Goal: Contribute content: Contribute content

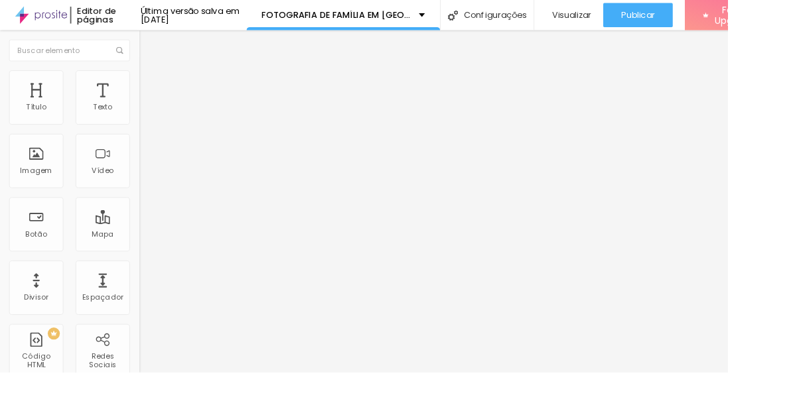
scroll to position [2, 0]
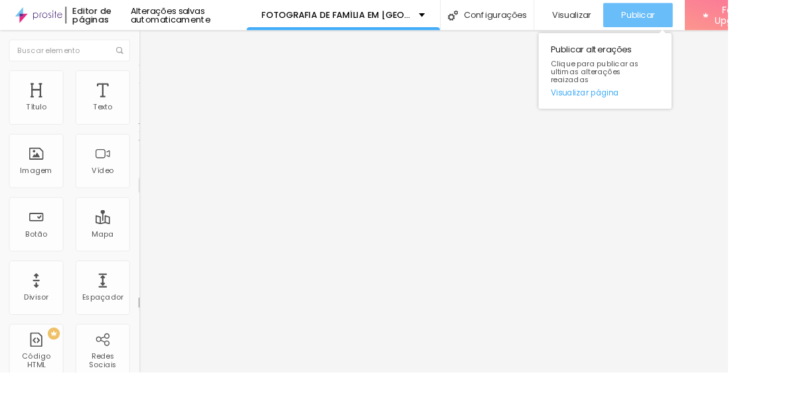
click at [718, 17] on span "Publicar" at bounding box center [700, 16] width 36 height 11
click at [709, 11] on span "Publicar" at bounding box center [700, 16] width 36 height 11
click at [718, 21] on div "Publicar" at bounding box center [700, 16] width 36 height 27
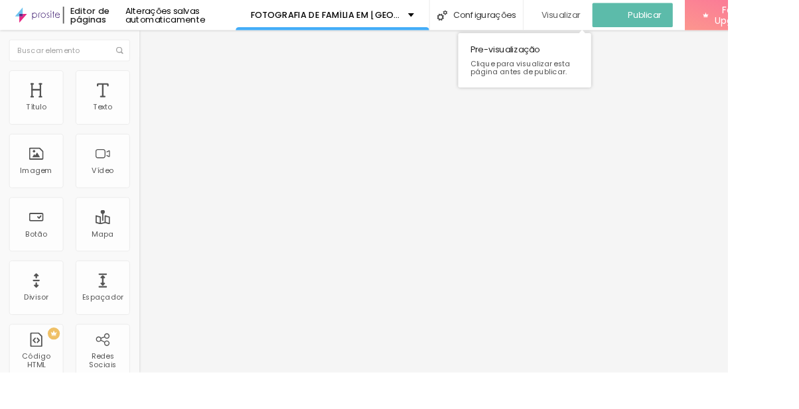
click at [637, 11] on span "Visualizar" at bounding box center [615, 16] width 42 height 11
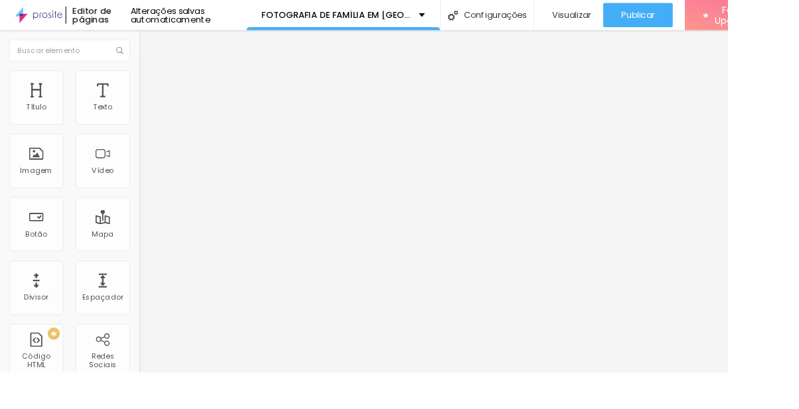
scroll to position [2, 0]
type input "19"
type input "35"
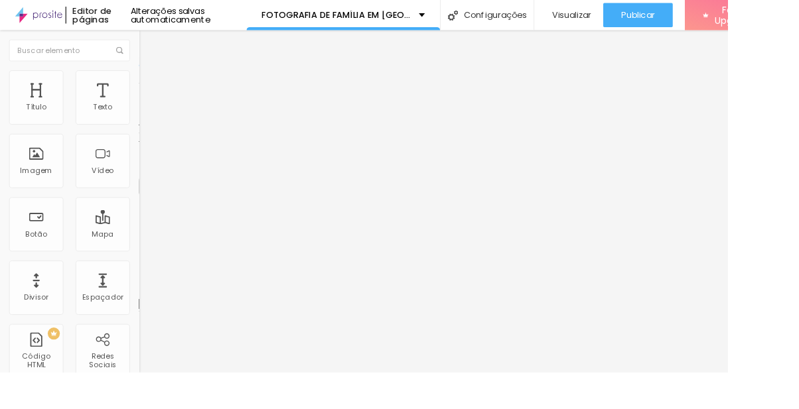
type input "36"
type input "38"
type input "39"
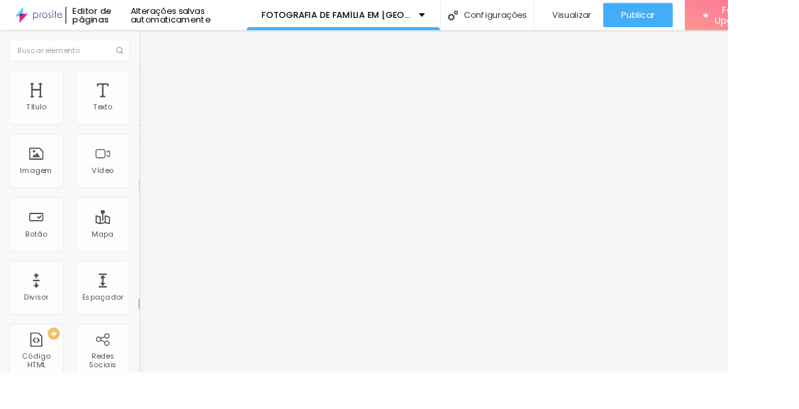
type input "39"
type input "40"
type input "41"
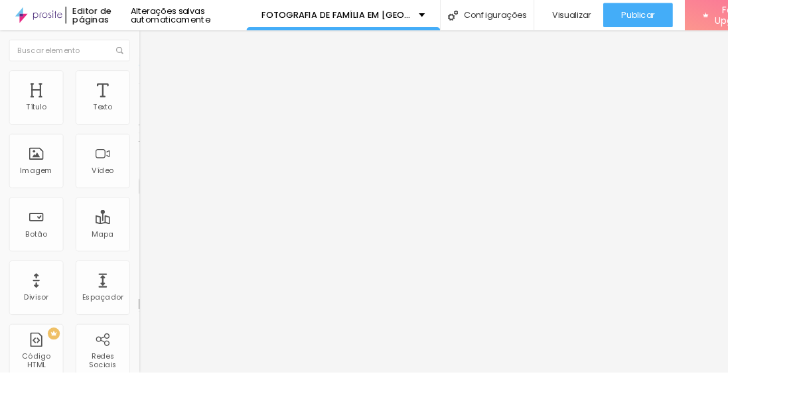
type input "43"
type input "45"
type input "47"
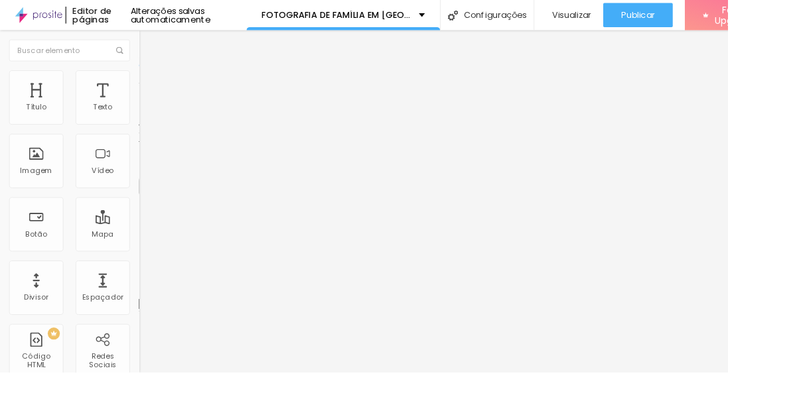
type input "47"
type input "48"
type input "49"
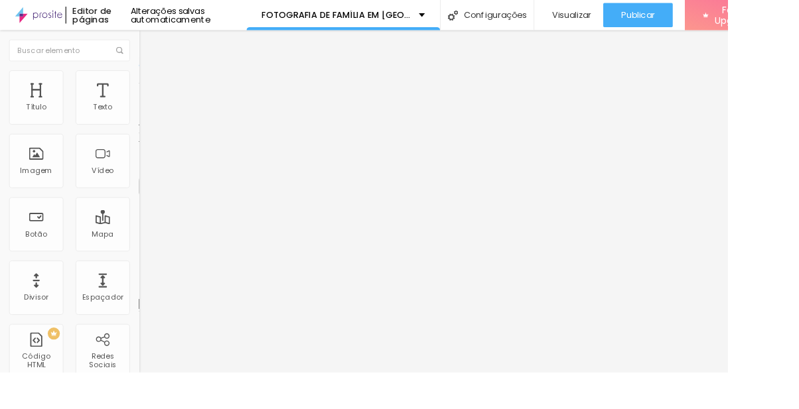
type input "50"
type input "49"
type input "48"
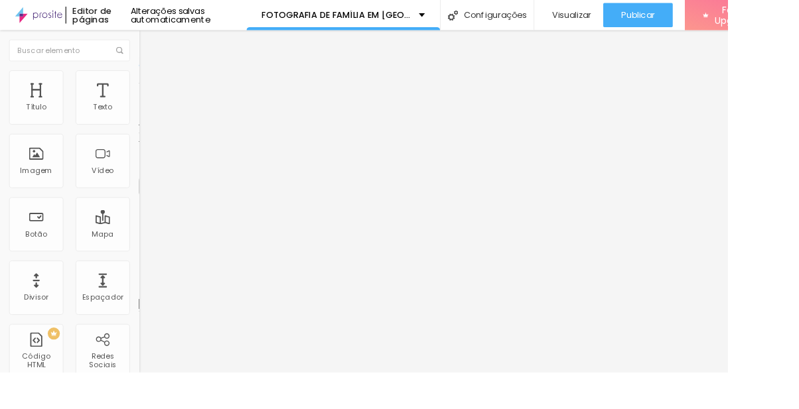
type input "48"
type input "47"
type input "46"
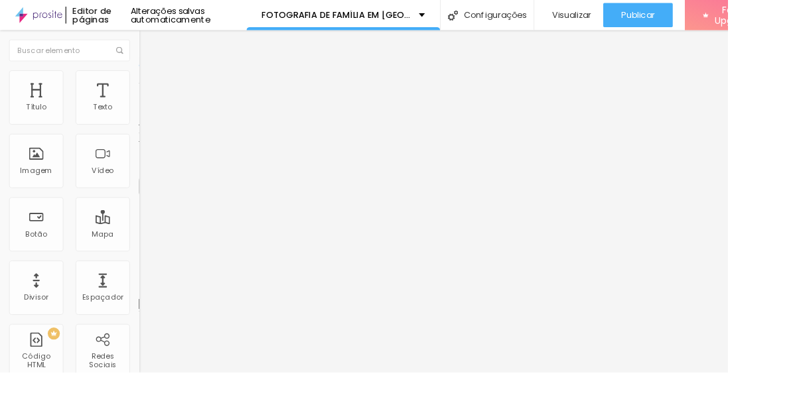
type input "44"
type input "42"
type input "39"
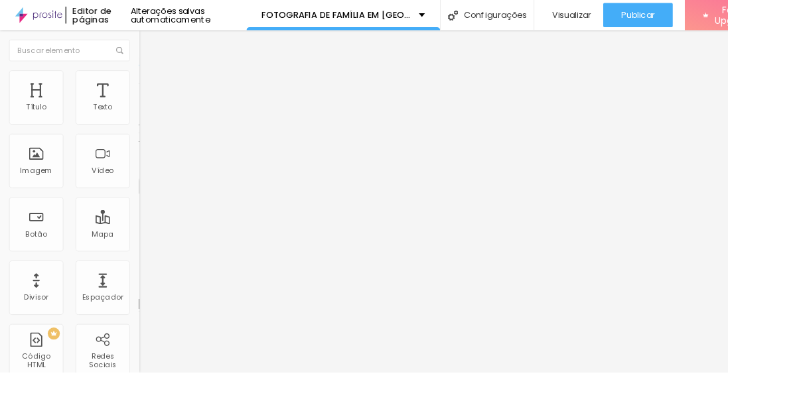
type input "39"
type input "36"
type input "34"
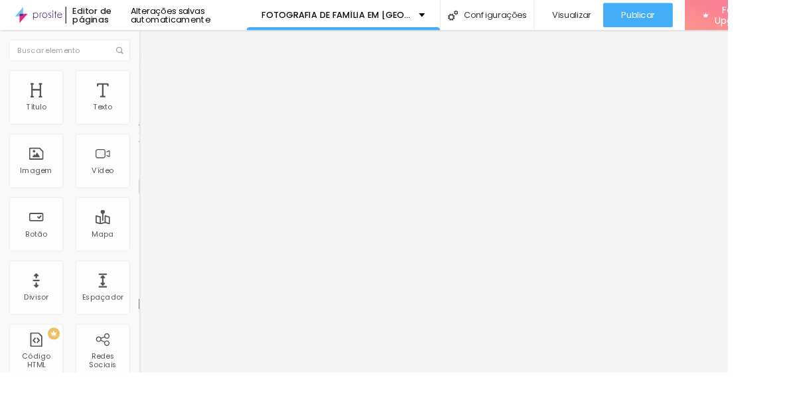
type input "32"
type input "31"
type input "29"
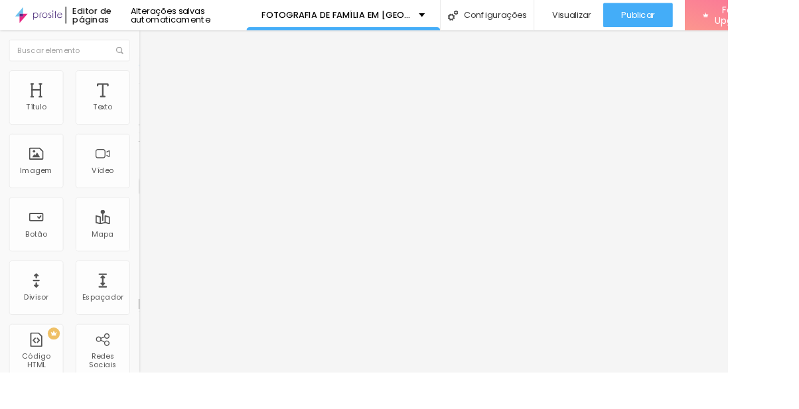
type input "29"
type input "26"
type input "25"
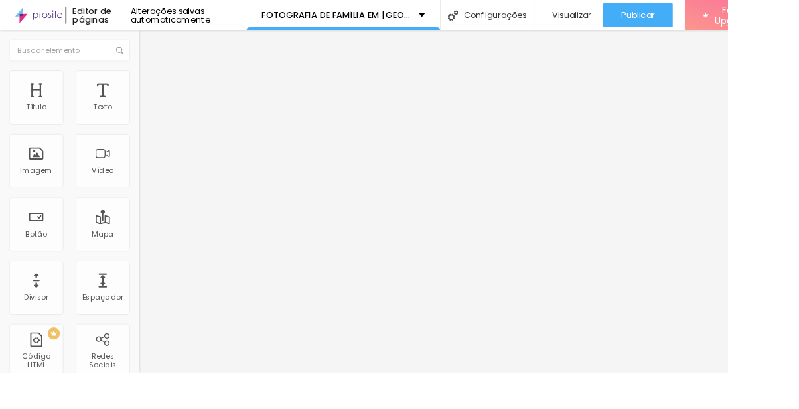
type input "24"
type input "25"
type input "24"
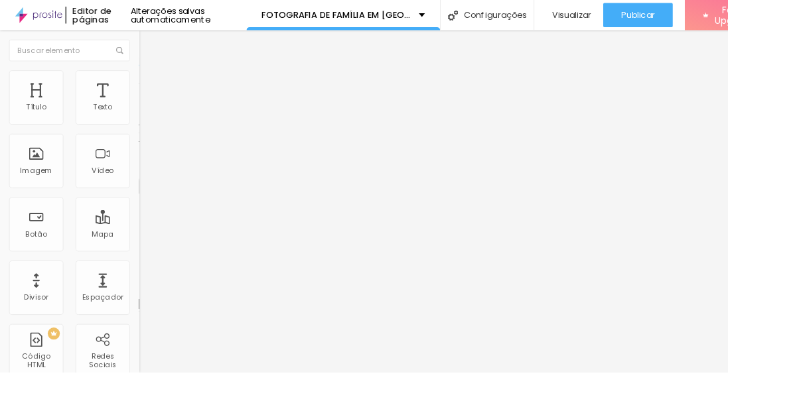
type input "24"
type input "25"
type input "26"
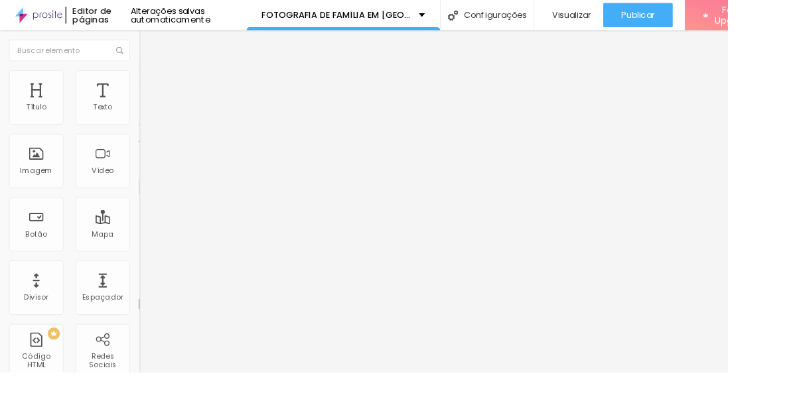
type input "27"
type input "28"
type input "29"
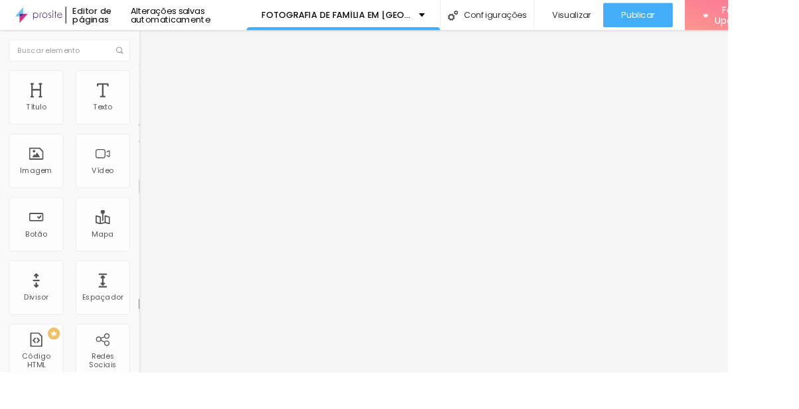
type input "29"
type input "28"
type input "0.8"
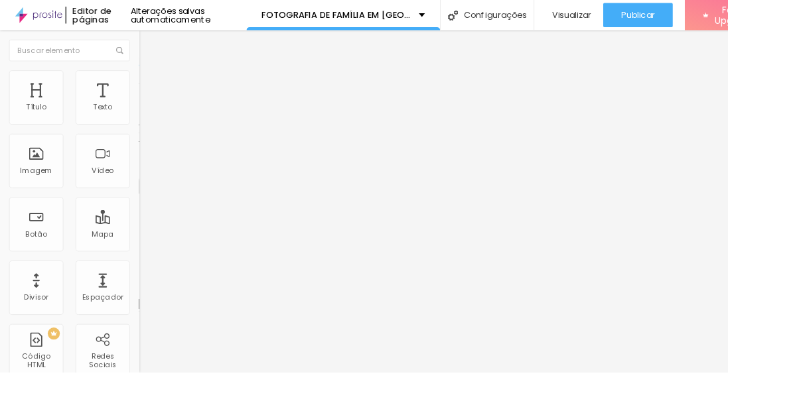
type input "0.8"
type input "0.9"
type input "1"
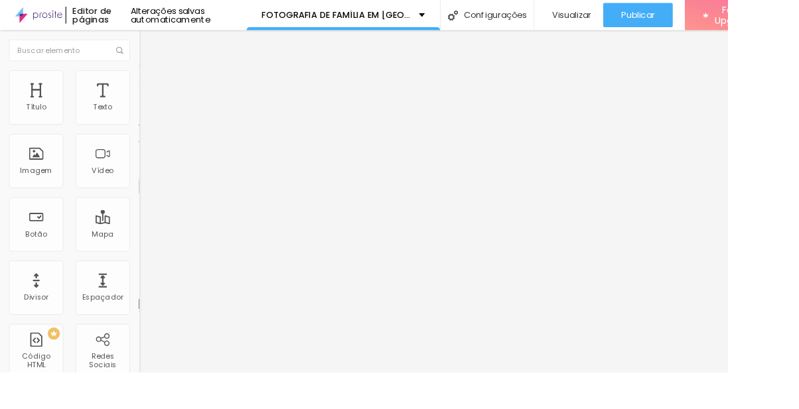
type input "1.1"
type input "1.2"
type input "1.3"
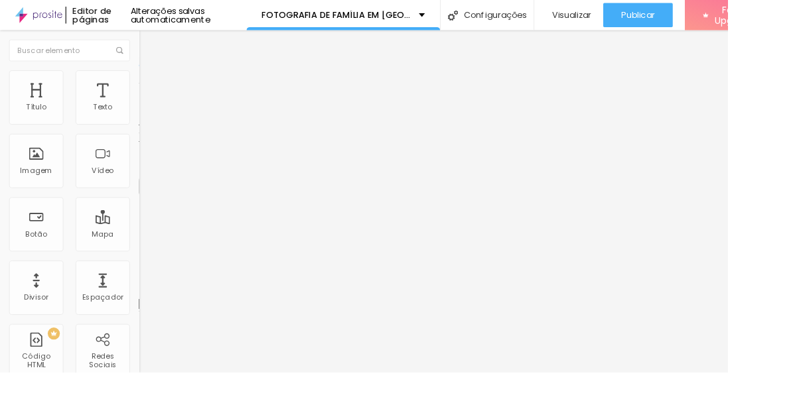
type input "1.3"
type input "1.4"
type input "1.5"
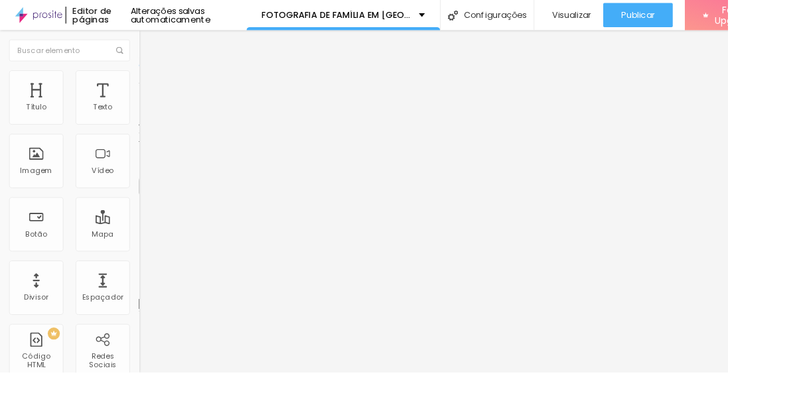
type input "1.6"
type input "1.5"
type input "1.4"
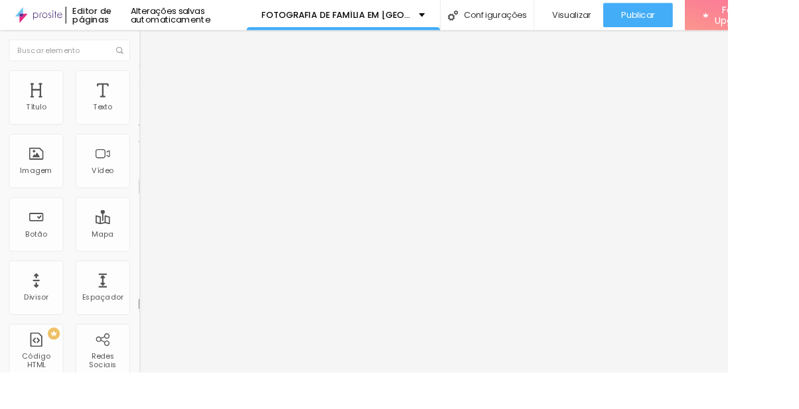
type input "1.4"
type input "1.3"
type input "1.2"
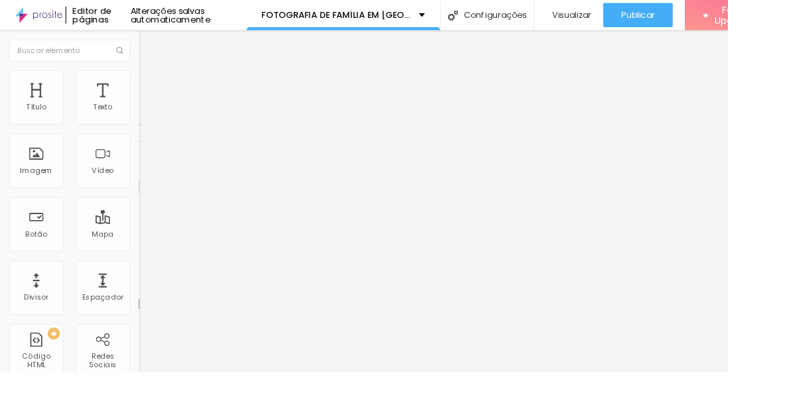
type input "1.1"
type input "1"
type input "0.9"
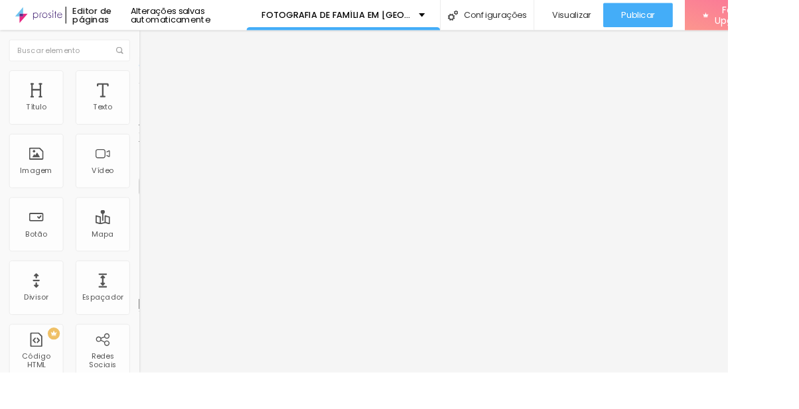
type input "0.9"
type input "0.8"
type input "0.5"
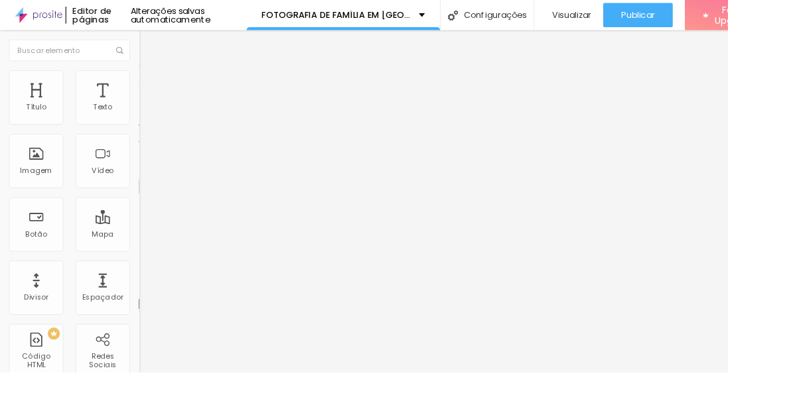
type input "0.5"
type input "3.1"
type input "4.3"
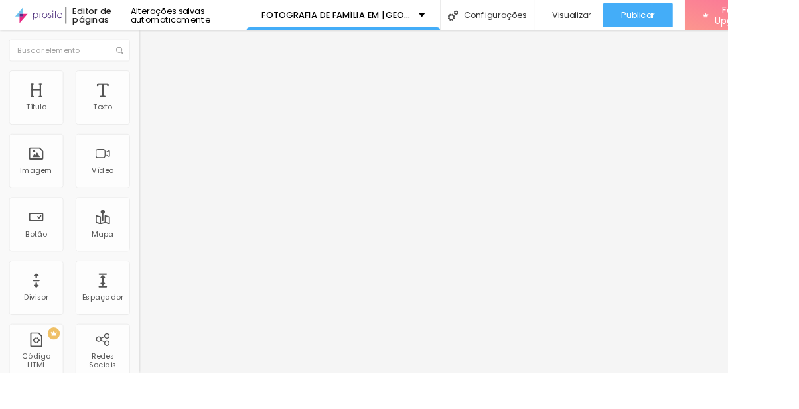
type input "4.8"
type input "5.5"
type input "6.3"
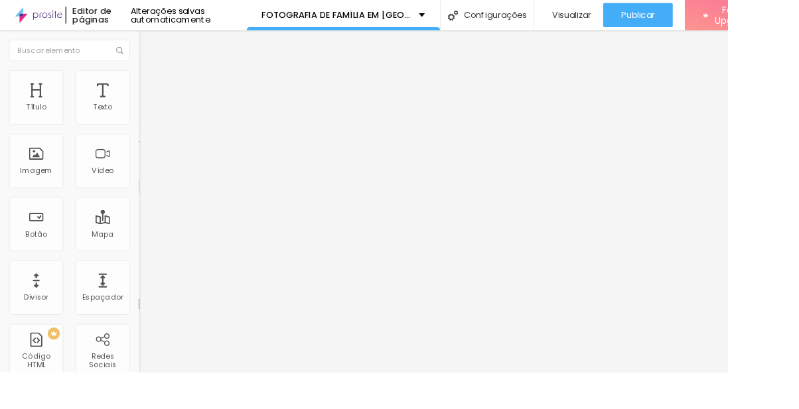
type input "6.3"
type input "6.8"
type input "7.2"
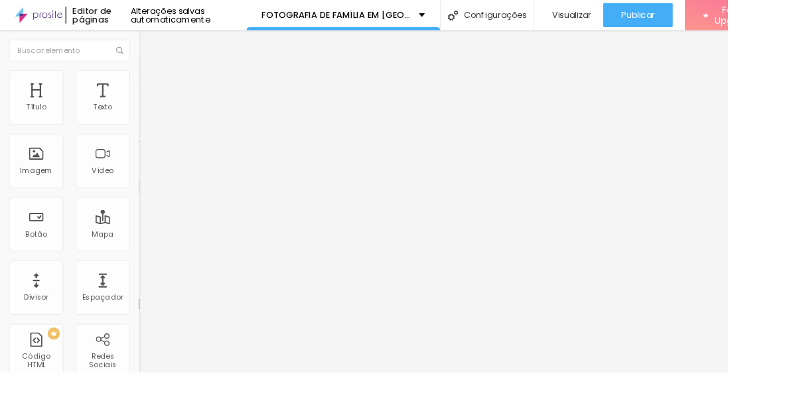
type input "7.8"
type input "8.2"
type input "8.5"
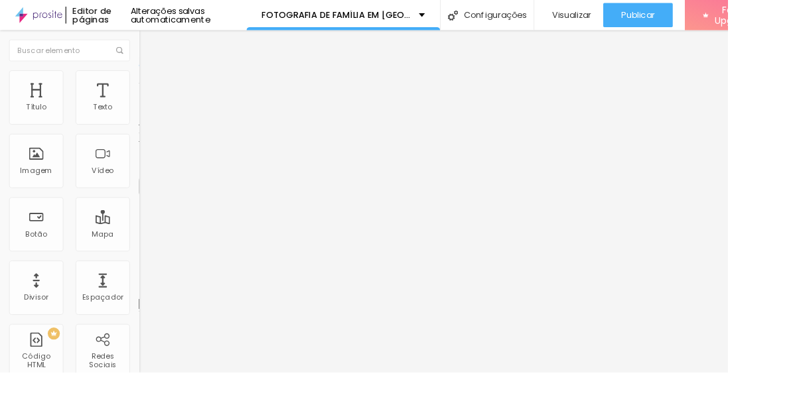
type input "8.5"
type input "8.8"
type input "8.9"
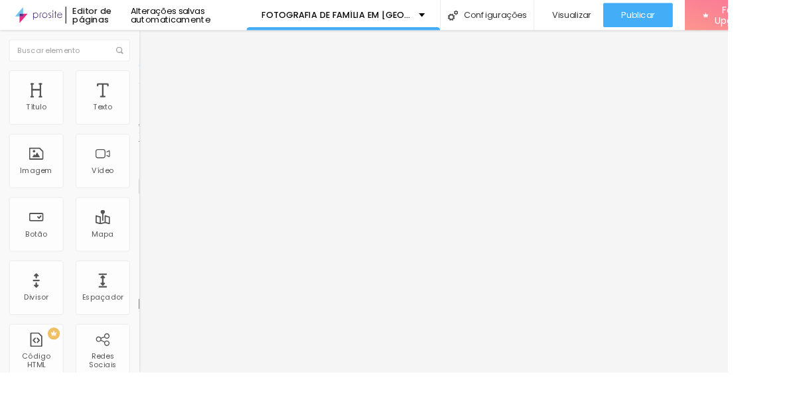
type input "9"
type input "9.1"
type input "9"
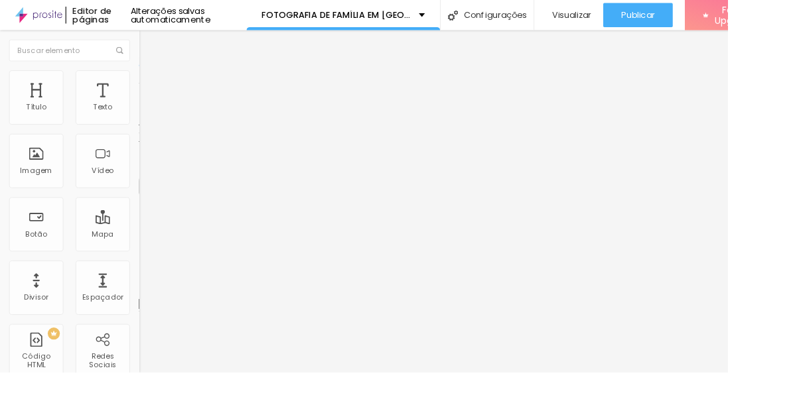
type input "9"
type input "8.9"
type input "8.8"
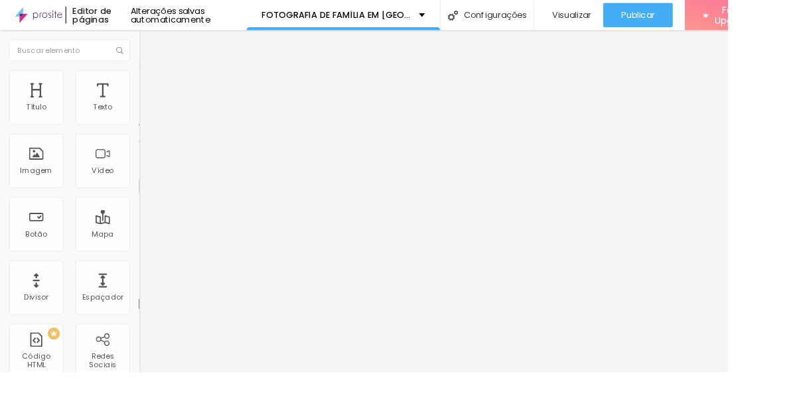
type input "8.6"
type input "8.5"
type input "8.2"
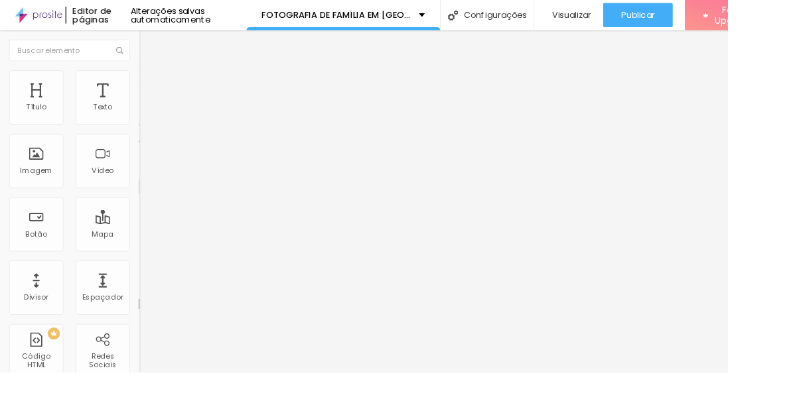
type input "8.2"
type input "8"
type input "7.7"
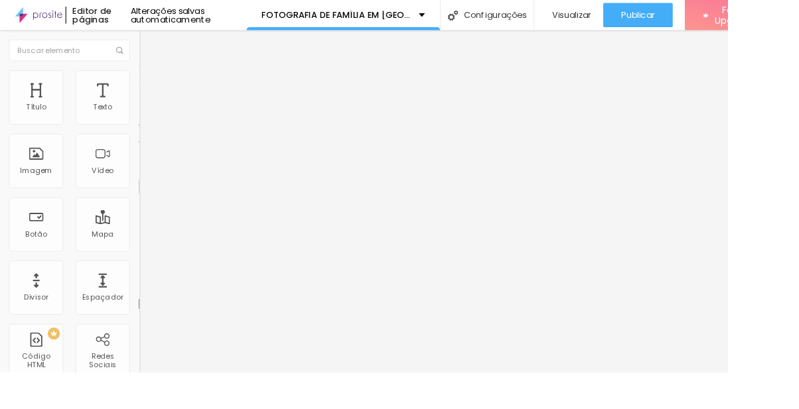
type input "7.5"
type input "7.2"
type input "7"
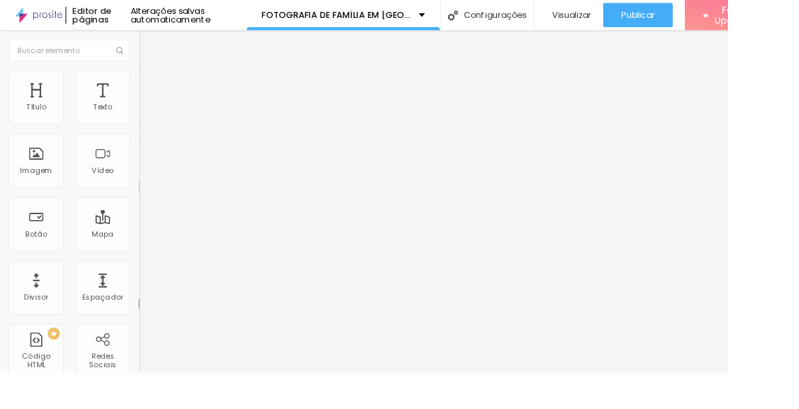
type input "7"
type input "6.8"
type input "6.5"
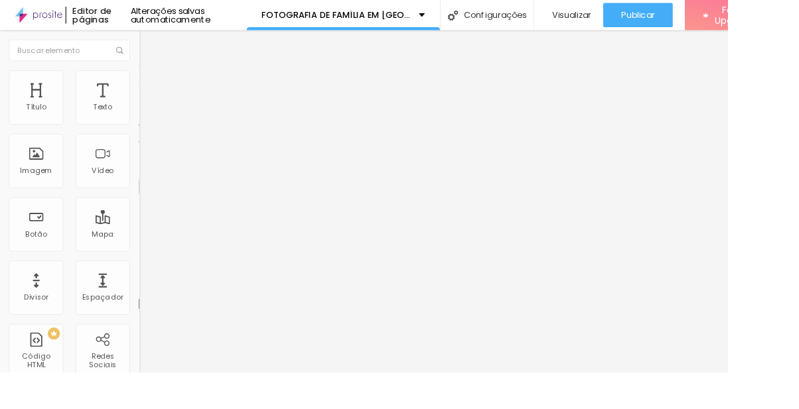
type input "6.3"
type input "6.1"
type input "5.9"
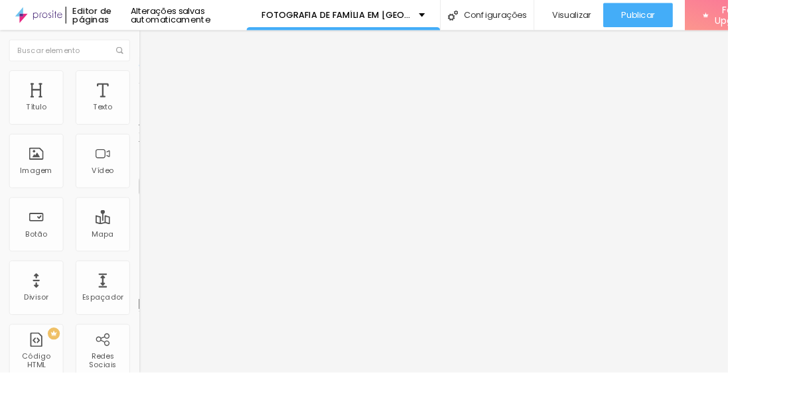
type input "5.9"
type input "5.8"
type input "5.5"
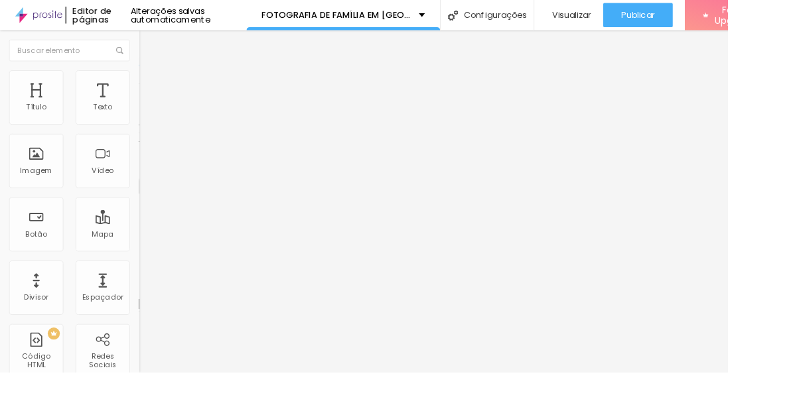
type input "5.4"
type input "5.2"
type input "5"
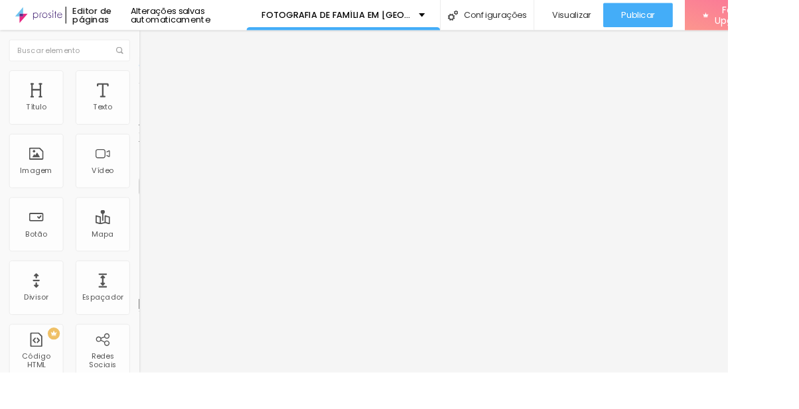
type input "5"
type input "4.8"
type input "4.6"
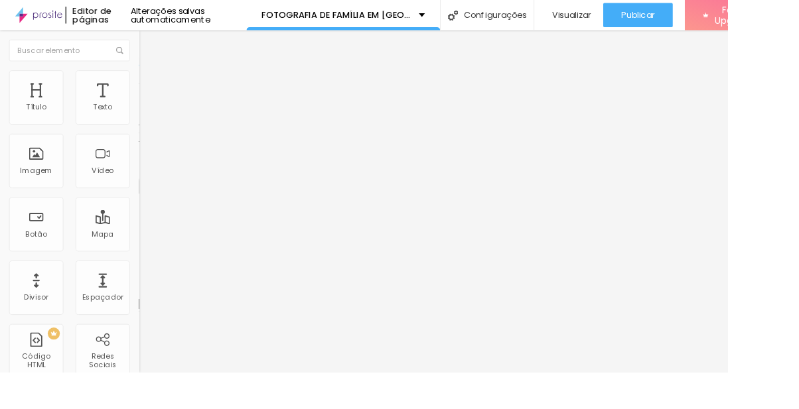
type input "4.5"
type input "4.3"
type input "4.4"
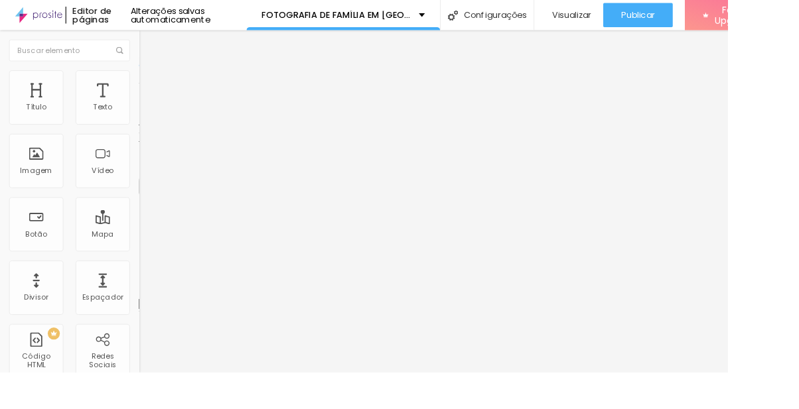
type input "4.4"
type input "4.3"
type input "4"
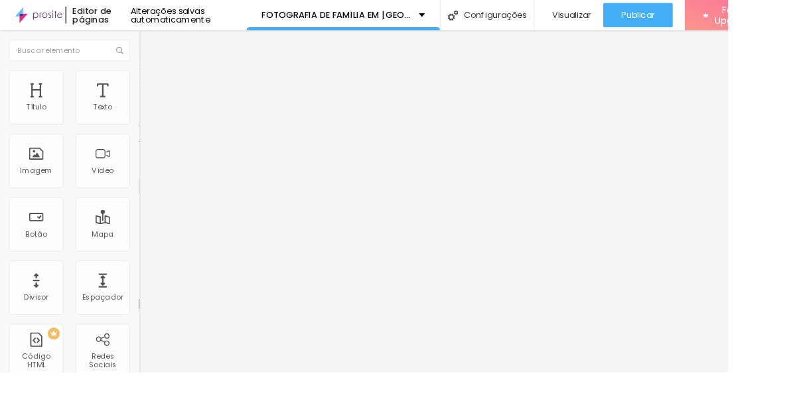
type input "3.9"
type input "3.8"
type input "3.7"
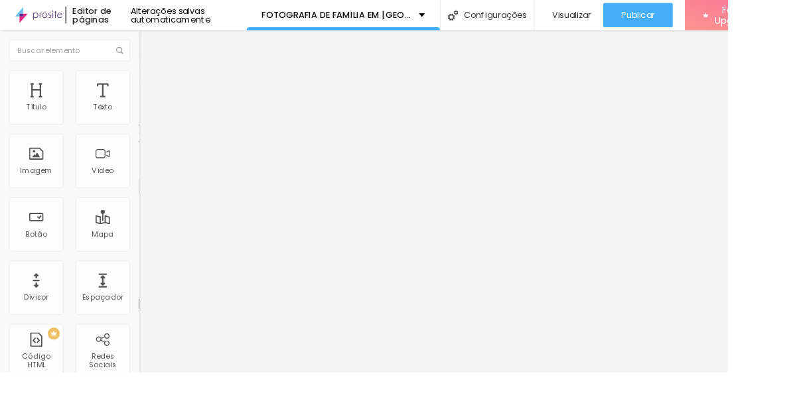
type input "3.7"
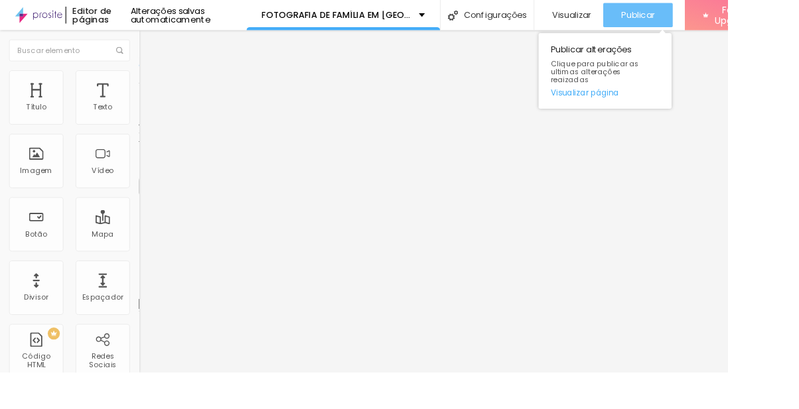
click at [718, 11] on span "Publicar" at bounding box center [700, 16] width 36 height 11
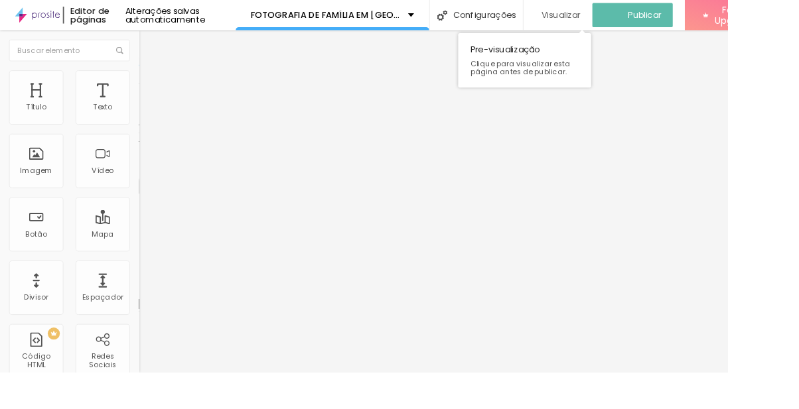
click at [637, 11] on span "Visualizar" at bounding box center [615, 16] width 42 height 11
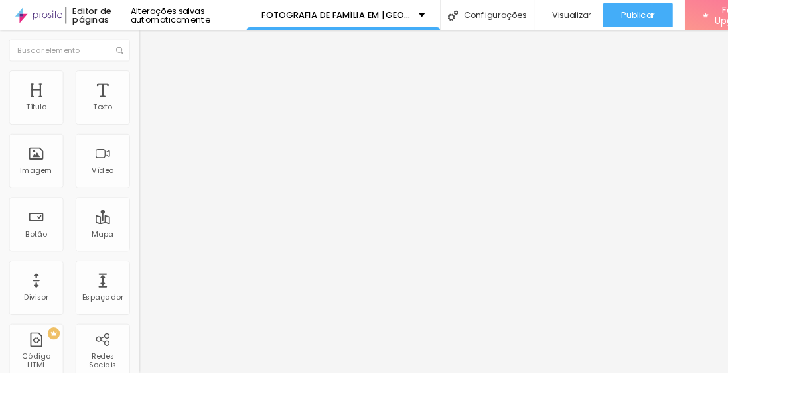
click at [153, 151] on ul "Titulo 1 H1 Titulo 2 H2 Titulo 3 H3 Titulo 4 H4 Titulo 5 H5 Titulo 6 H6" at bounding box center [229, 129] width 153 height 62
click at [153, 111] on div "Titulo 1 H1" at bounding box center [229, 104] width 153 height 13
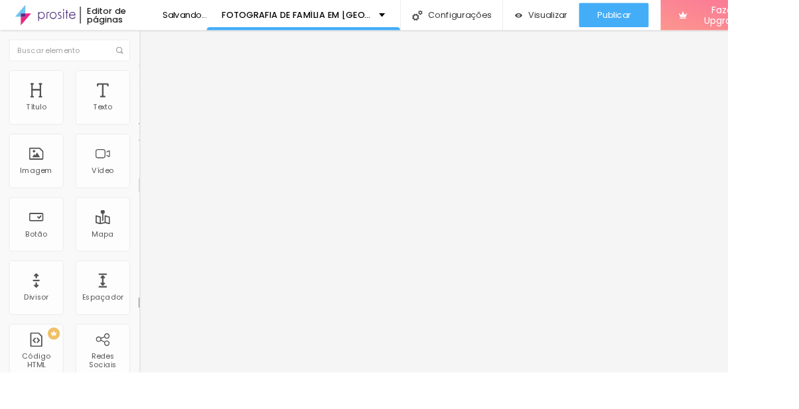
click at [164, 114] on span "Titulo 1" at bounding box center [185, 105] width 43 height 19
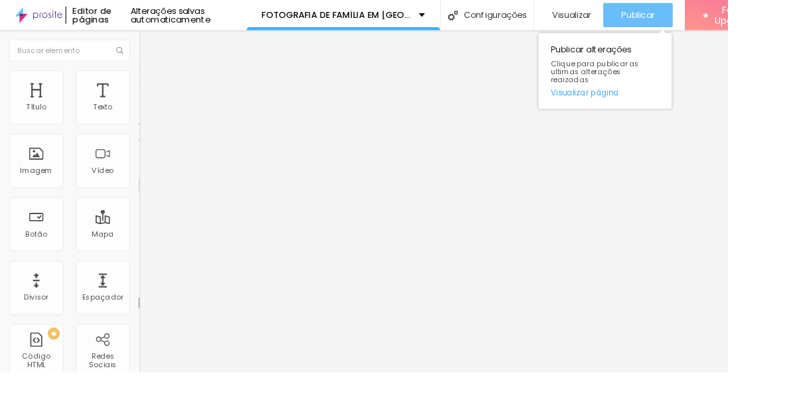
click at [718, 14] on span "Publicar" at bounding box center [700, 16] width 36 height 11
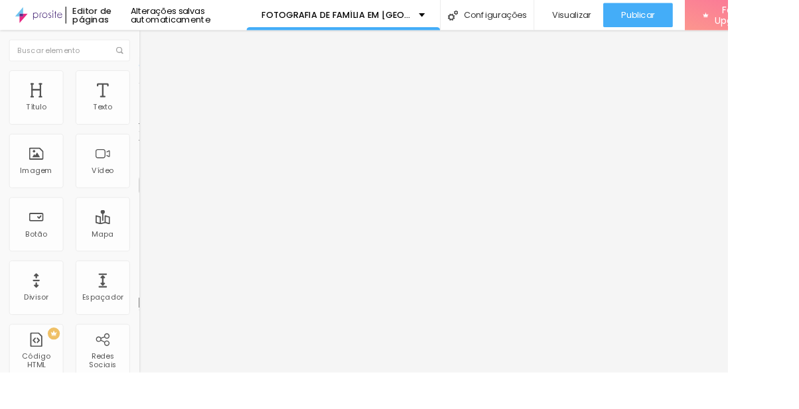
click at [153, 77] on img at bounding box center [159, 83] width 12 height 12
click at [153, 46] on button "Editar Título" at bounding box center [229, 48] width 153 height 31
click at [43, 1] on img at bounding box center [43, 16] width 52 height 33
